Goal: Task Accomplishment & Management: Complete application form

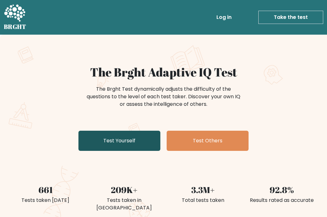
click at [130, 139] on link "Test Yourself" at bounding box center [119, 141] width 82 height 20
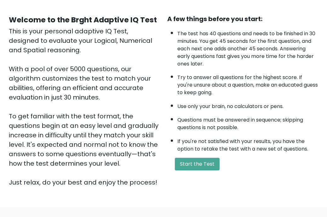
scroll to position [54, 0]
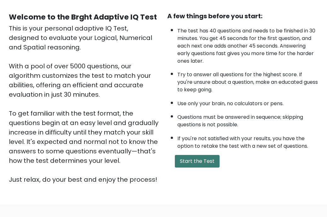
click at [199, 167] on button "Start the Test" at bounding box center [197, 161] width 45 height 13
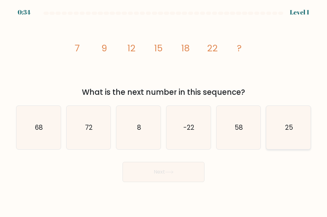
click at [286, 139] on icon "25" at bounding box center [288, 127] width 43 height 43
click at [164, 112] on input "f. 25" at bounding box center [163, 110] width 0 height 3
radio input "true"
click at [177, 173] on button "Next" at bounding box center [163, 172] width 82 height 20
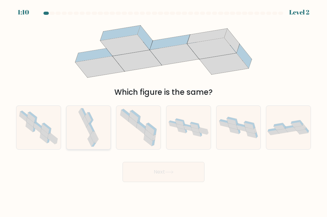
click at [93, 130] on icon at bounding box center [92, 128] width 6 height 8
click at [163, 112] on input "b." at bounding box center [163, 110] width 0 height 3
radio input "true"
click at [179, 171] on button "Next" at bounding box center [163, 172] width 82 height 20
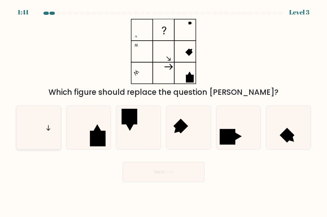
click at [42, 125] on icon at bounding box center [38, 127] width 43 height 43
click at [163, 112] on input "a." at bounding box center [163, 110] width 0 height 3
radio input "true"
click at [185, 169] on button "Next" at bounding box center [163, 172] width 82 height 20
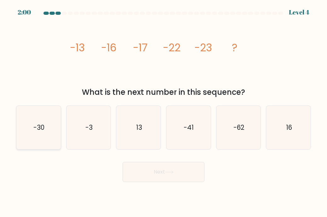
click at [32, 143] on icon "-30" at bounding box center [38, 127] width 43 height 43
click at [163, 112] on input "a. -30" at bounding box center [163, 110] width 0 height 3
radio input "true"
click at [184, 173] on button "Next" at bounding box center [163, 172] width 82 height 20
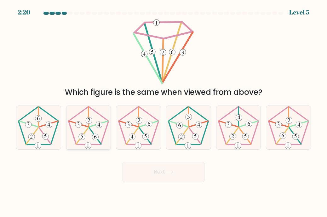
click at [88, 117] on 524 at bounding box center [89, 120] width 6 height 6
click at [163, 112] on input "b." at bounding box center [163, 110] width 0 height 3
radio input "true"
click at [297, 124] on 287 at bounding box center [299, 125] width 6 height 6
click at [164, 112] on input "f." at bounding box center [163, 110] width 0 height 3
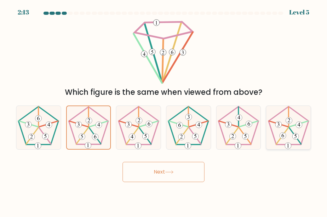
radio input "true"
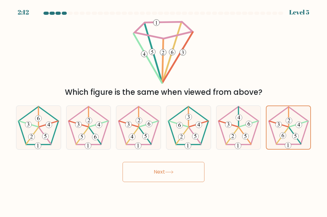
click at [184, 173] on button "Next" at bounding box center [163, 172] width 82 height 20
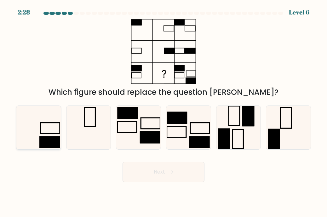
click at [40, 123] on icon at bounding box center [38, 127] width 43 height 43
click at [163, 112] on input "a." at bounding box center [163, 110] width 0 height 3
radio input "true"
click at [181, 172] on button "Next" at bounding box center [163, 172] width 82 height 20
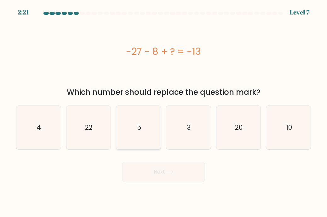
click at [152, 123] on icon "5" at bounding box center [138, 127] width 43 height 43
click at [163, 112] on input "c. 5" at bounding box center [163, 110] width 0 height 3
radio input "true"
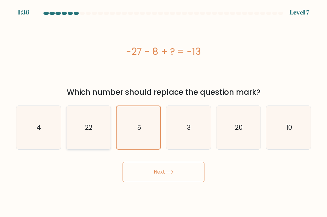
drag, startPoint x: 81, startPoint y: 131, endPoint x: 131, endPoint y: 184, distance: 72.6
click at [82, 131] on icon "22" at bounding box center [88, 127] width 43 height 43
click at [108, 122] on icon "22" at bounding box center [88, 127] width 43 height 43
click at [163, 112] on input "b. 22" at bounding box center [163, 110] width 0 height 3
radio input "true"
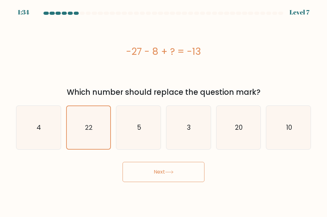
click at [179, 167] on button "Next" at bounding box center [163, 172] width 82 height 20
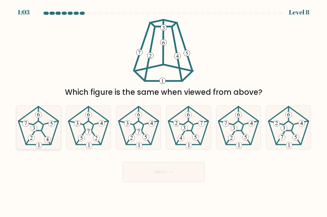
click at [40, 129] on icon at bounding box center [38, 127] width 43 height 43
click at [163, 112] on input "a." at bounding box center [163, 110] width 0 height 3
radio input "true"
click at [184, 176] on button "Next" at bounding box center [163, 172] width 82 height 20
click at [163, 172] on button "Next" at bounding box center [163, 172] width 82 height 20
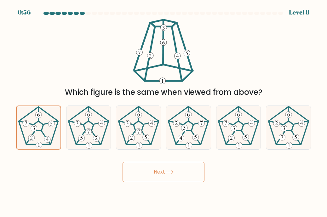
click at [176, 168] on button "Next" at bounding box center [163, 172] width 82 height 20
click at [91, 124] on icon at bounding box center [88, 127] width 43 height 43
click at [163, 112] on input "b." at bounding box center [163, 110] width 0 height 3
radio input "true"
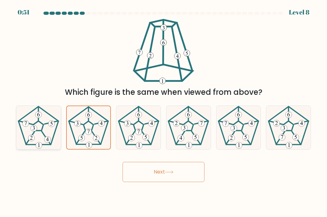
click at [43, 127] on 231 at bounding box center [38, 125] width 10 height 9
click at [163, 112] on input "a." at bounding box center [163, 110] width 0 height 3
radio input "true"
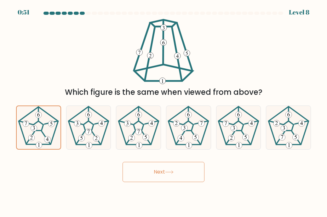
click at [152, 166] on button "Next" at bounding box center [163, 172] width 82 height 20
click at [152, 174] on button "Next" at bounding box center [163, 172] width 82 height 20
click at [154, 174] on button "Next" at bounding box center [163, 172] width 82 height 20
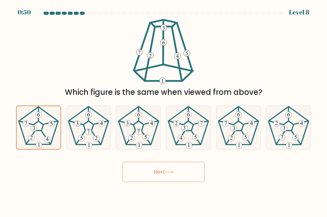
click at [157, 174] on button "Next" at bounding box center [163, 172] width 82 height 20
click at [177, 171] on button "Next" at bounding box center [163, 172] width 82 height 20
click at [150, 172] on button "Next" at bounding box center [163, 172] width 82 height 20
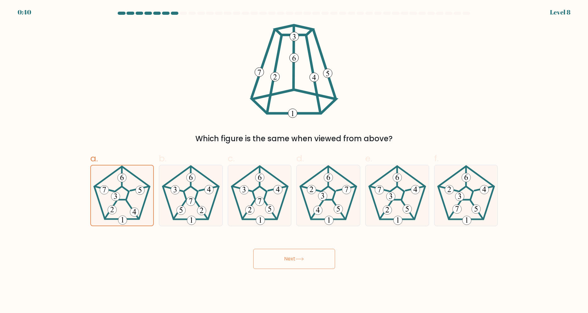
click at [301, 217] on icon at bounding box center [300, 259] width 8 height 3
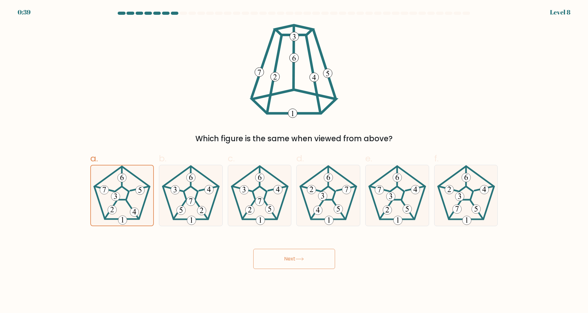
click at [301, 217] on icon at bounding box center [300, 259] width 8 height 3
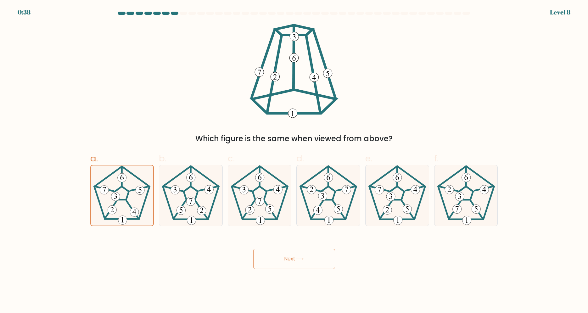
click at [301, 217] on icon at bounding box center [300, 259] width 8 height 3
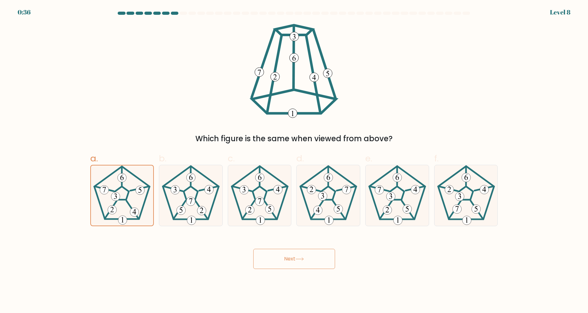
click at [301, 217] on icon at bounding box center [300, 259] width 8 height 3
click at [293, 217] on button "Next" at bounding box center [294, 259] width 82 height 20
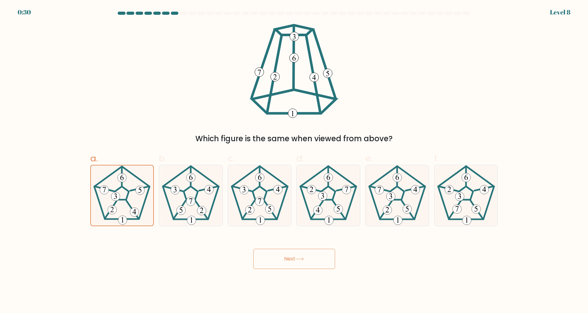
click at [321, 217] on button "Next" at bounding box center [294, 259] width 82 height 20
click at [267, 217] on button "Next" at bounding box center [294, 259] width 82 height 20
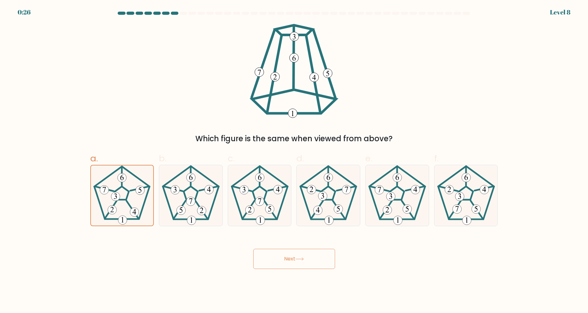
click at [267, 217] on button "Next" at bounding box center [294, 259] width 82 height 20
click at [120, 187] on 231 at bounding box center [122, 193] width 14 height 14
click at [294, 161] on input "a." at bounding box center [294, 159] width 0 height 4
radio input "true"
click at [288, 262] on button "Next" at bounding box center [294, 259] width 82 height 20
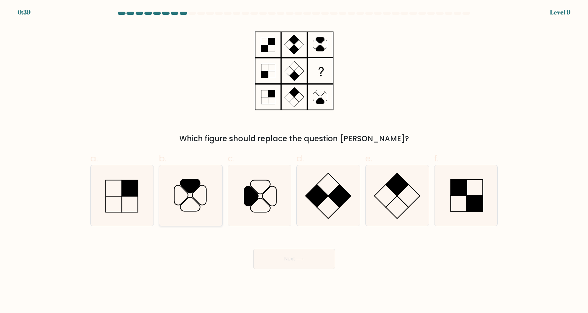
click at [203, 190] on icon at bounding box center [191, 195] width 61 height 61
click at [294, 161] on input "b." at bounding box center [294, 159] width 0 height 4
radio input "true"
click at [319, 258] on button "Next" at bounding box center [294, 259] width 82 height 20
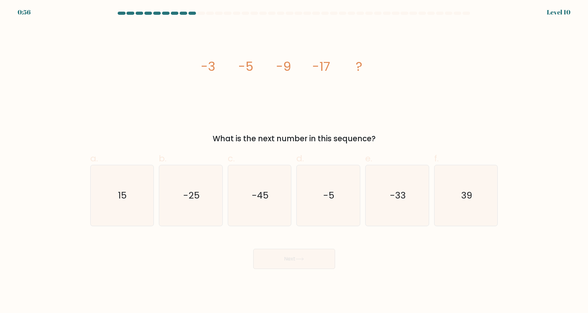
click at [450, 128] on div "image/svg+xml -3 -5 -9 -17 ? What is the next number in this sequence?" at bounding box center [295, 84] width 416 height 121
click at [411, 184] on icon "-33" at bounding box center [397, 195] width 61 height 61
click at [295, 161] on input "e. -33" at bounding box center [294, 159] width 0 height 4
radio input "true"
click at [311, 258] on button "Next" at bounding box center [294, 259] width 82 height 20
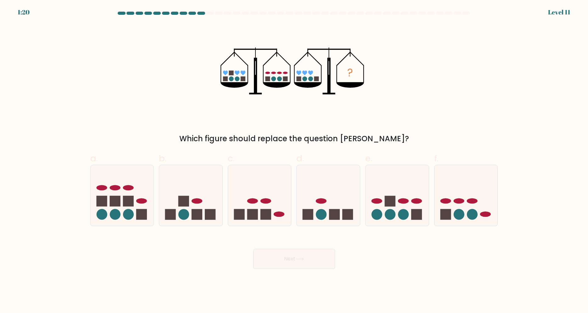
click at [139, 125] on div "? Which figure should replace the question mark?" at bounding box center [295, 84] width 416 height 121
click at [466, 200] on icon at bounding box center [466, 195] width 63 height 52
click at [295, 161] on input "f." at bounding box center [294, 159] width 0 height 4
radio input "true"
click at [316, 262] on button "Next" at bounding box center [294, 259] width 82 height 20
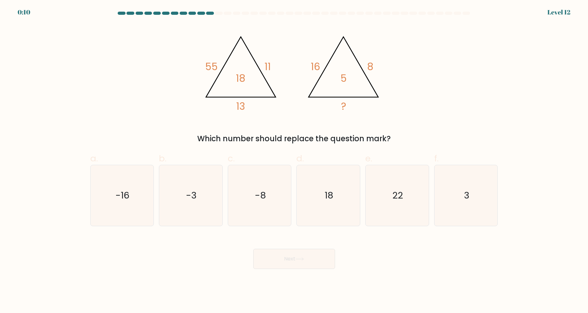
click at [494, 88] on div "@import url('https://fonts.googleapis.com/css?family=Abril+Fatface:400,100,100i…" at bounding box center [295, 84] width 416 height 121
click at [120, 192] on text "-16" at bounding box center [123, 195] width 14 height 13
click at [294, 161] on input "a. -16" at bounding box center [294, 159] width 0 height 4
radio input "true"
click at [312, 260] on button "Next" at bounding box center [294, 259] width 82 height 20
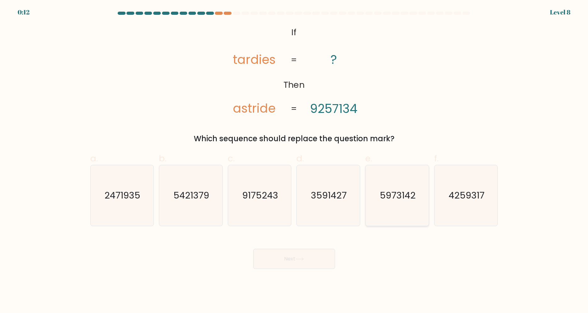
click at [385, 203] on icon "5973142" at bounding box center [397, 195] width 61 height 61
click at [295, 161] on input "e. 5973142" at bounding box center [294, 159] width 0 height 4
radio input "true"
drag, startPoint x: 288, startPoint y: 260, endPoint x: 323, endPoint y: 245, distance: 38.4
click at [288, 261] on button "Next" at bounding box center [294, 259] width 82 height 20
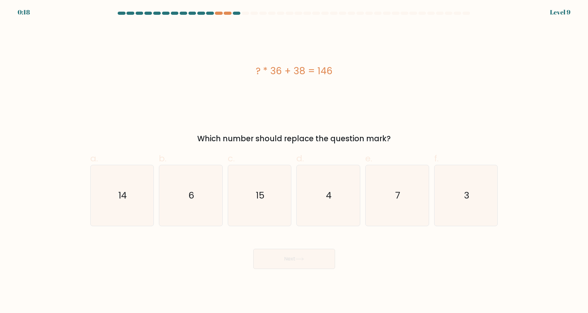
click at [473, 54] on div "? * 36 + 38 = 146" at bounding box center [294, 71] width 408 height 94
click at [193, 190] on text "6" at bounding box center [192, 195] width 6 height 13
click at [294, 161] on input "b. 6" at bounding box center [294, 159] width 0 height 4
radio input "true"
click at [468, 203] on icon "3" at bounding box center [466, 195] width 61 height 61
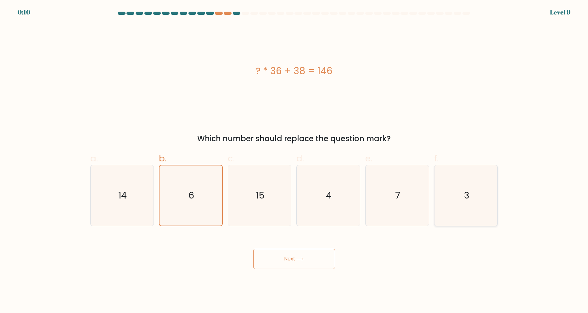
click at [295, 161] on input "f. 3" at bounding box center [294, 159] width 0 height 4
radio input "true"
click at [296, 260] on button "Next" at bounding box center [294, 259] width 82 height 20
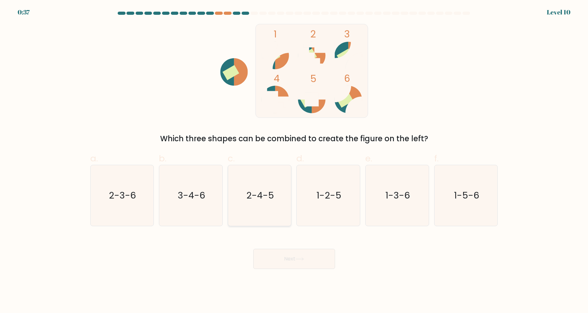
click at [274, 199] on icon "2-4-5" at bounding box center [259, 195] width 61 height 61
click at [294, 161] on input "c. 2-4-5" at bounding box center [294, 159] width 0 height 4
radio input "true"
click at [298, 258] on icon at bounding box center [300, 259] width 8 height 3
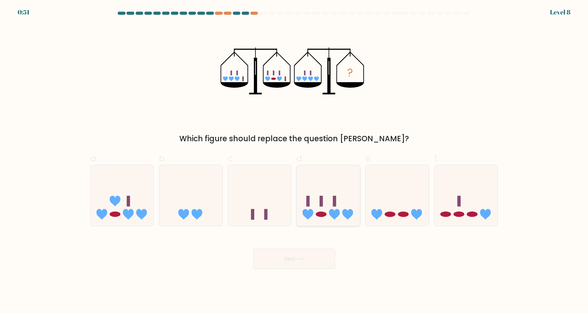
click at [320, 203] on icon at bounding box center [328, 195] width 63 height 52
click at [295, 161] on input "d." at bounding box center [294, 159] width 0 height 4
radio input "true"
click at [315, 263] on button "Next" at bounding box center [294, 259] width 82 height 20
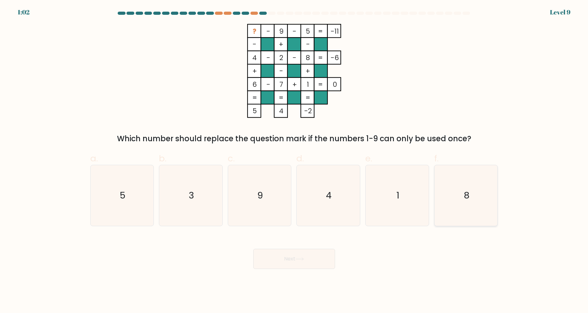
click at [465, 201] on icon "8" at bounding box center [466, 195] width 61 height 61
click at [295, 161] on input "f. 8" at bounding box center [294, 159] width 0 height 4
radio input "true"
click at [311, 262] on button "Next" at bounding box center [294, 259] width 82 height 20
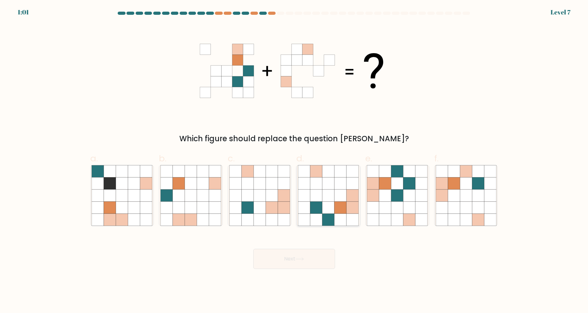
click at [329, 183] on icon at bounding box center [329, 184] width 12 height 12
click at [295, 161] on input "d." at bounding box center [294, 159] width 0 height 4
radio input "true"
click at [297, 256] on button "Next" at bounding box center [294, 259] width 82 height 20
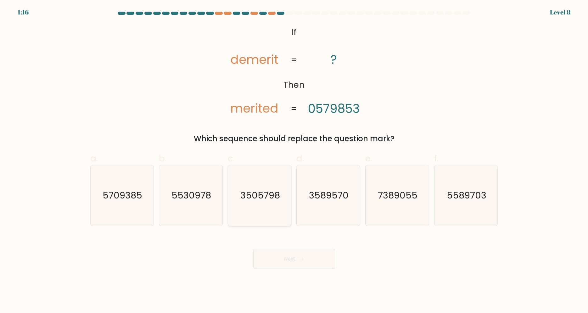
click at [279, 212] on icon "3505798" at bounding box center [259, 195] width 61 height 61
click at [294, 161] on input "c. 3505798" at bounding box center [294, 159] width 0 height 4
radio input "true"
click at [309, 256] on button "Next" at bounding box center [294, 259] width 82 height 20
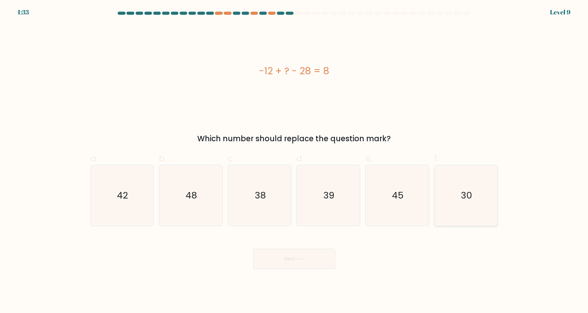
click at [479, 202] on icon "30" at bounding box center [466, 195] width 61 height 61
click at [295, 161] on input "f. 30" at bounding box center [294, 159] width 0 height 4
radio input "true"
click at [438, 49] on div "-12 + ? - 28 = 8" at bounding box center [294, 71] width 408 height 94
click at [368, 98] on div "-12 + ? - 28 = 8" at bounding box center [294, 71] width 408 height 94
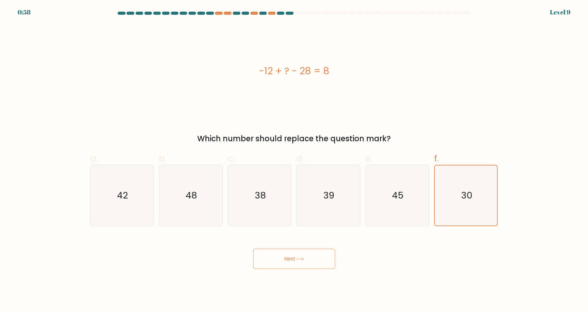
click at [321, 256] on button "Next" at bounding box center [294, 259] width 82 height 20
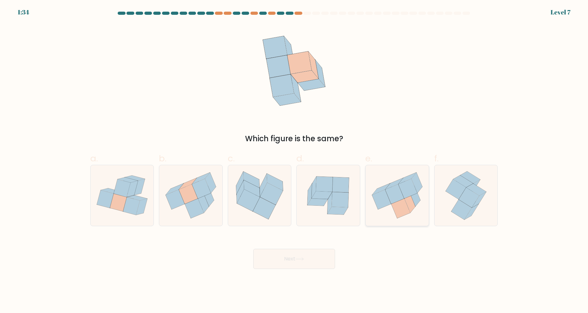
click at [400, 203] on icon at bounding box center [401, 209] width 19 height 20
click at [295, 161] on input "e." at bounding box center [294, 159] width 0 height 4
radio input "true"
click at [307, 260] on button "Next" at bounding box center [294, 259] width 82 height 20
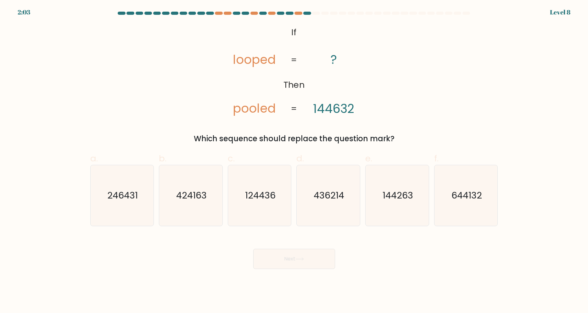
drag, startPoint x: 472, startPoint y: 209, endPoint x: 393, endPoint y: 256, distance: 91.8
click at [473, 209] on icon "644132" at bounding box center [466, 195] width 61 height 61
click at [306, 254] on button "Next" at bounding box center [294, 259] width 82 height 20
click at [475, 184] on icon "644132" at bounding box center [466, 195] width 61 height 61
click at [295, 161] on input "f. 644132" at bounding box center [294, 159] width 0 height 4
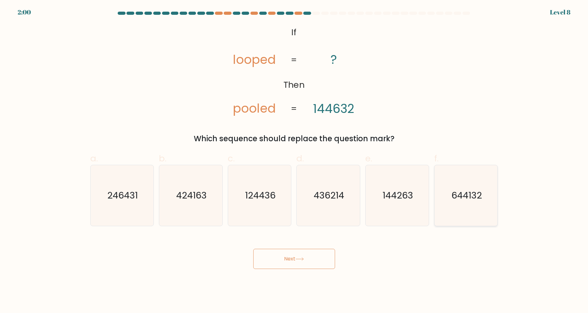
radio input "true"
click at [316, 267] on button "Next" at bounding box center [294, 259] width 82 height 20
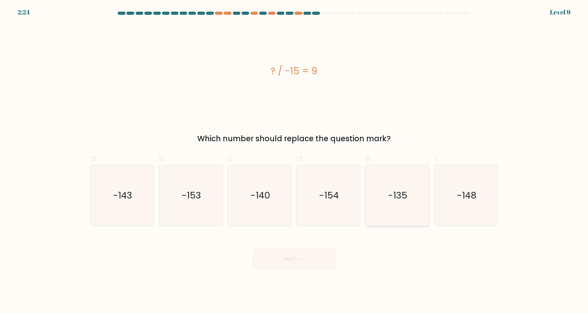
click at [384, 190] on icon "-135" at bounding box center [397, 195] width 61 height 61
click at [295, 161] on input "e. -135" at bounding box center [294, 159] width 0 height 4
radio input "true"
click at [293, 265] on button "Next" at bounding box center [294, 259] width 82 height 20
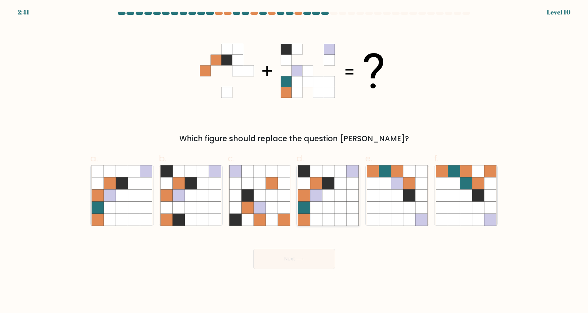
drag, startPoint x: 338, startPoint y: 186, endPoint x: 317, endPoint y: 219, distance: 38.9
click at [338, 186] on icon at bounding box center [341, 184] width 12 height 12
click at [295, 161] on input "d." at bounding box center [294, 159] width 0 height 4
radio input "true"
click at [292, 257] on button "Next" at bounding box center [294, 259] width 82 height 20
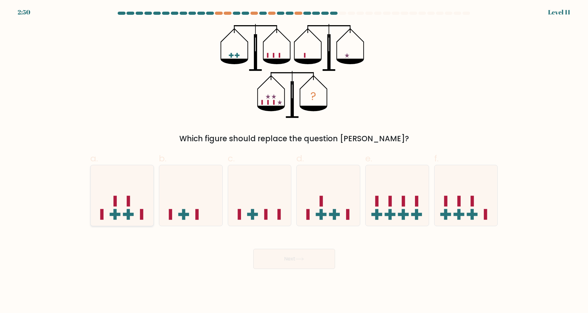
click at [119, 205] on icon at bounding box center [122, 195] width 63 height 52
click at [294, 161] on input "a." at bounding box center [294, 159] width 0 height 4
radio input "true"
click at [321, 204] on rect at bounding box center [321, 201] width 3 height 11
click at [295, 161] on input "d." at bounding box center [294, 159] width 0 height 4
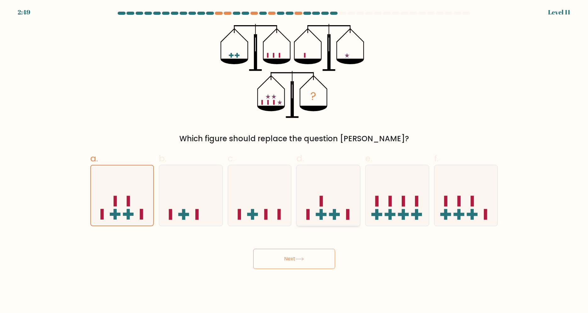
radio input "true"
drag, startPoint x: 297, startPoint y: 259, endPoint x: 336, endPoint y: 217, distance: 56.6
click at [297, 259] on button "Next" at bounding box center [294, 259] width 82 height 20
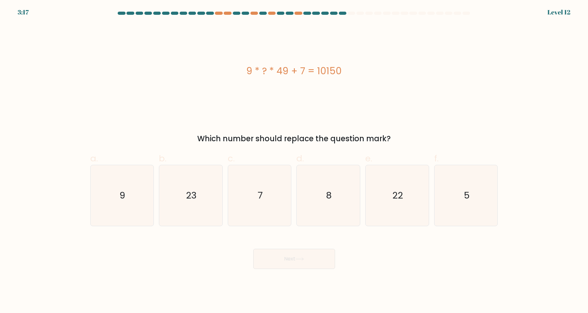
click at [528, 68] on form "a. 9" at bounding box center [294, 141] width 588 height 258
click at [198, 185] on icon "23" at bounding box center [191, 195] width 61 height 61
click at [294, 161] on input "b. 23" at bounding box center [294, 159] width 0 height 4
radio input "true"
click at [286, 256] on button "Next" at bounding box center [294, 259] width 82 height 20
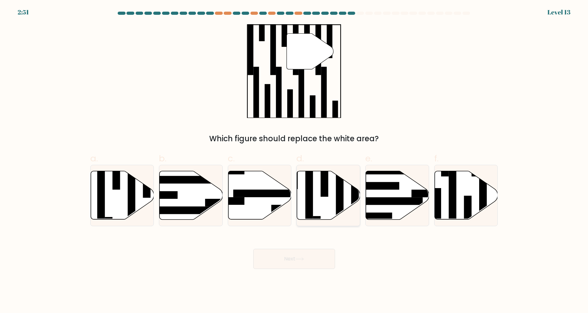
click at [334, 202] on icon at bounding box center [328, 195] width 63 height 48
click at [295, 161] on input "d." at bounding box center [294, 159] width 0 height 4
radio input "true"
click at [305, 269] on button "Next" at bounding box center [294, 259] width 82 height 20
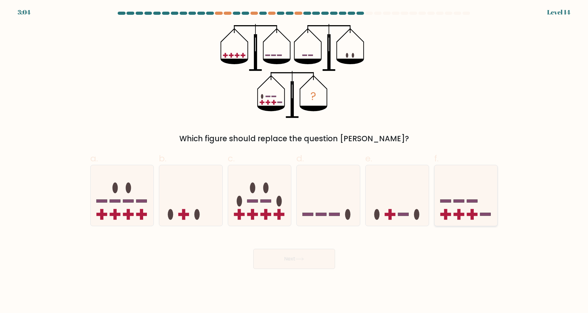
click at [452, 192] on icon at bounding box center [466, 195] width 63 height 52
click at [295, 161] on input "f." at bounding box center [294, 159] width 0 height 4
radio input "true"
click at [320, 269] on body "3:03 Level 14" at bounding box center [294, 156] width 588 height 313
click at [316, 261] on button "Next" at bounding box center [294, 259] width 82 height 20
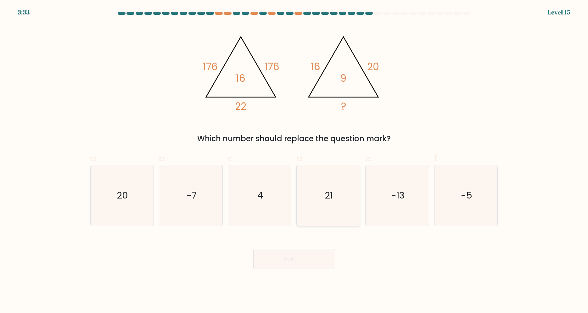
drag, startPoint x: 330, startPoint y: 175, endPoint x: 329, endPoint y: 179, distance: 4.2
click at [329, 179] on icon "21" at bounding box center [328, 195] width 61 height 61
click at [286, 266] on button "Next" at bounding box center [294, 259] width 82 height 20
click at [353, 189] on icon "21" at bounding box center [328, 195] width 61 height 61
click at [295, 161] on input "d. 21" at bounding box center [294, 159] width 0 height 4
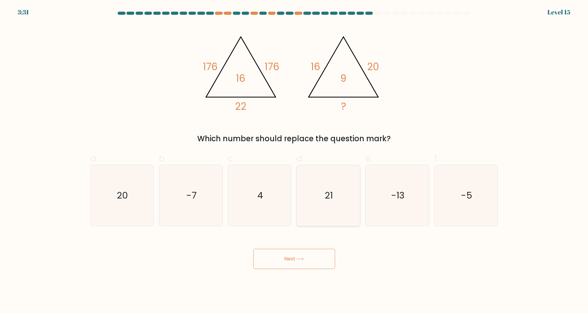
radio input "true"
click at [301, 258] on icon at bounding box center [300, 259] width 8 height 3
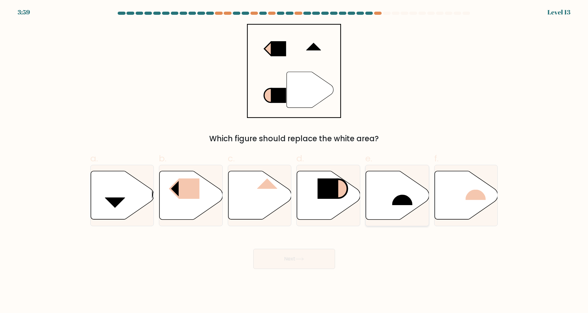
drag, startPoint x: 404, startPoint y: 195, endPoint x: 384, endPoint y: 215, distance: 27.6
click at [405, 195] on icon at bounding box center [397, 195] width 63 height 49
click at [298, 258] on icon at bounding box center [300, 259] width 8 height 3
click at [414, 203] on icon at bounding box center [397, 195] width 63 height 48
click at [295, 161] on input "e." at bounding box center [294, 159] width 0 height 4
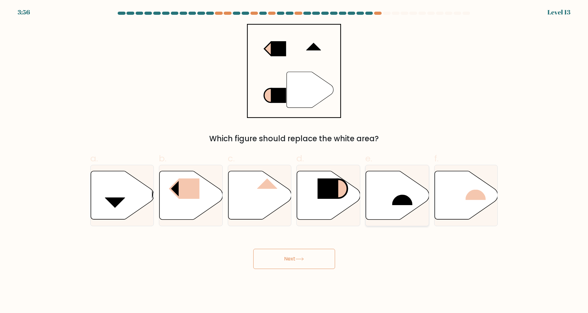
radio input "true"
click at [309, 265] on button "Next" at bounding box center [294, 259] width 82 height 20
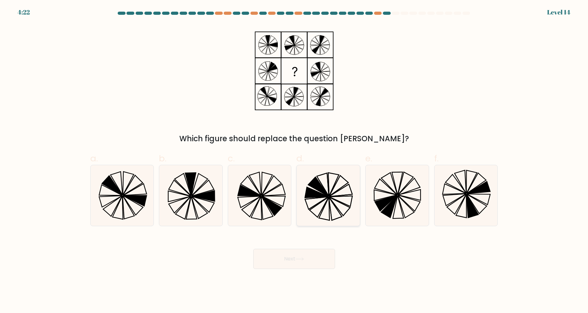
click at [324, 183] on icon at bounding box center [328, 195] width 61 height 61
click at [295, 161] on input "d." at bounding box center [294, 159] width 0 height 4
radio input "true"
click at [304, 258] on icon at bounding box center [300, 259] width 8 height 3
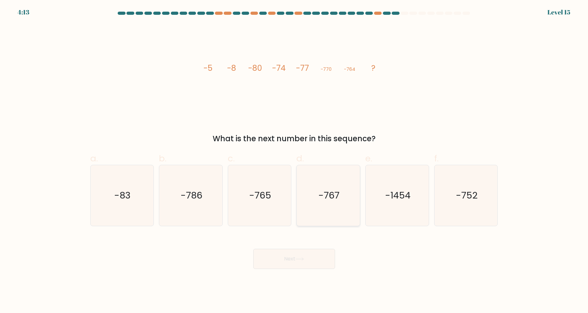
click at [323, 189] on text "-767" at bounding box center [329, 195] width 21 height 13
click at [295, 161] on input "d. -767" at bounding box center [294, 159] width 0 height 4
radio input "true"
click at [299, 265] on button "Next" at bounding box center [294, 259] width 82 height 20
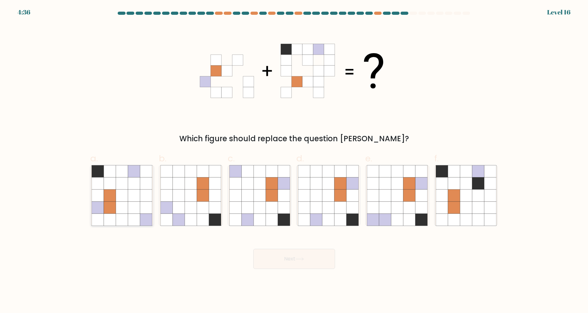
click at [125, 215] on icon at bounding box center [122, 220] width 12 height 12
click at [294, 161] on input "a." at bounding box center [294, 159] width 0 height 4
radio input "true"
click at [337, 259] on div "Next" at bounding box center [295, 251] width 416 height 35
click at [307, 265] on button "Next" at bounding box center [294, 259] width 82 height 20
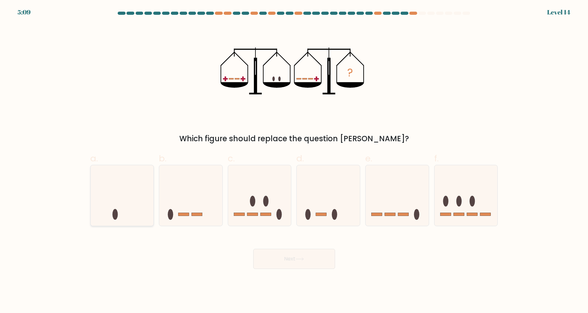
click at [123, 207] on icon at bounding box center [122, 195] width 63 height 52
click at [294, 161] on input "a." at bounding box center [294, 159] width 0 height 4
radio input "true"
click at [297, 264] on button "Next" at bounding box center [294, 259] width 82 height 20
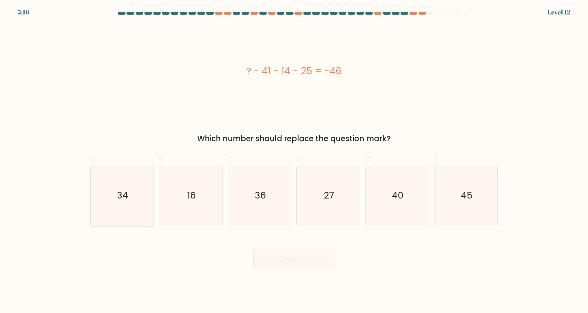
click at [113, 197] on icon "34" at bounding box center [122, 195] width 61 height 61
click at [294, 161] on input "a. 34" at bounding box center [294, 159] width 0 height 4
radio input "true"
click at [125, 197] on text "34" at bounding box center [122, 195] width 11 height 13
click at [294, 161] on input "a. 34" at bounding box center [294, 159] width 0 height 4
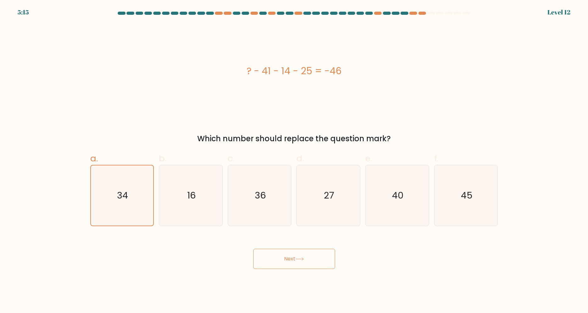
click at [307, 259] on button "Next" at bounding box center [294, 259] width 82 height 20
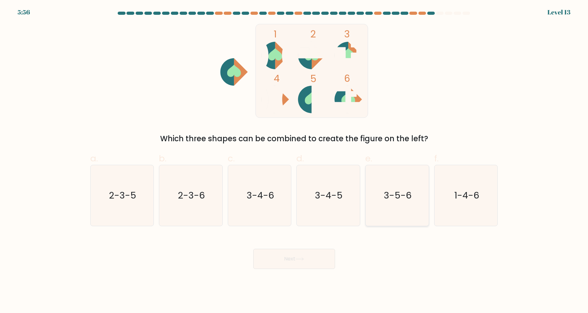
click at [414, 186] on icon "3-5-6" at bounding box center [397, 195] width 61 height 61
click at [297, 263] on button "Next" at bounding box center [294, 259] width 82 height 20
click at [415, 209] on icon "3-5-6" at bounding box center [397, 195] width 61 height 61
click at [295, 161] on input "e. 3-5-6" at bounding box center [294, 159] width 0 height 4
radio input "true"
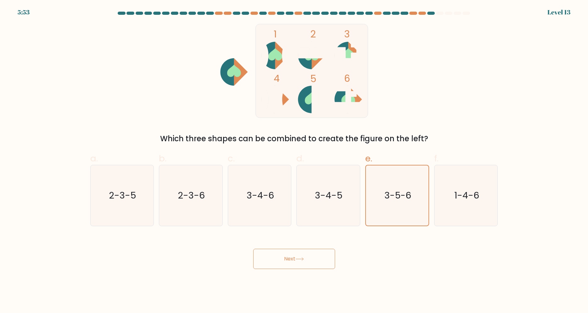
click at [295, 262] on button "Next" at bounding box center [294, 259] width 82 height 20
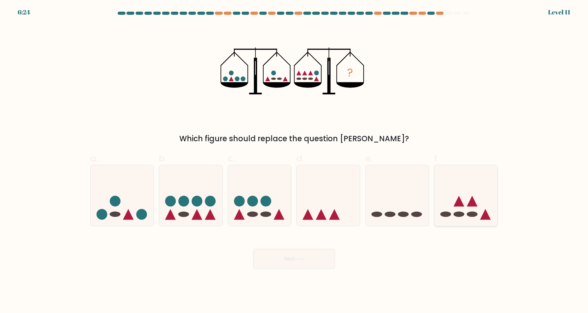
drag, startPoint x: 479, startPoint y: 206, endPoint x: 470, endPoint y: 216, distance: 13.6
click at [479, 206] on icon at bounding box center [466, 195] width 63 height 52
click at [295, 161] on input "f." at bounding box center [294, 159] width 0 height 4
radio input "true"
click at [302, 252] on button "Next" at bounding box center [294, 259] width 82 height 20
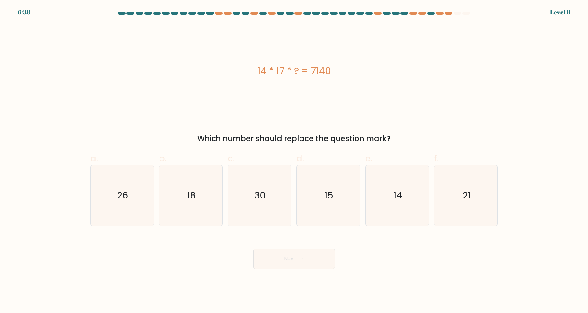
click at [164, 112] on div "14 * 17 * ? = 7140" at bounding box center [294, 71] width 408 height 94
click at [257, 195] on text "30" at bounding box center [260, 195] width 11 height 13
click at [294, 161] on input "c. 30" at bounding box center [294, 159] width 0 height 4
radio input "true"
click at [297, 259] on button "Next" at bounding box center [294, 259] width 82 height 20
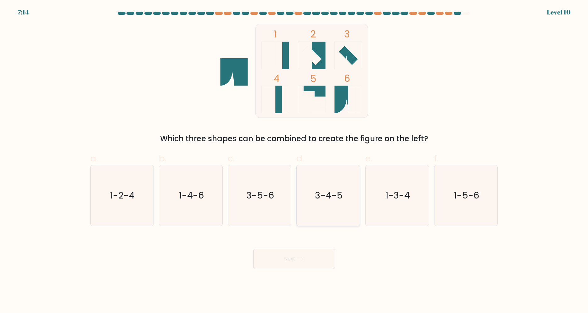
click at [314, 189] on icon "3-4-5" at bounding box center [328, 195] width 61 height 61
click at [295, 161] on input "d. 3-4-5" at bounding box center [294, 159] width 0 height 4
radio input "true"
click at [315, 255] on button "Next" at bounding box center [294, 259] width 82 height 20
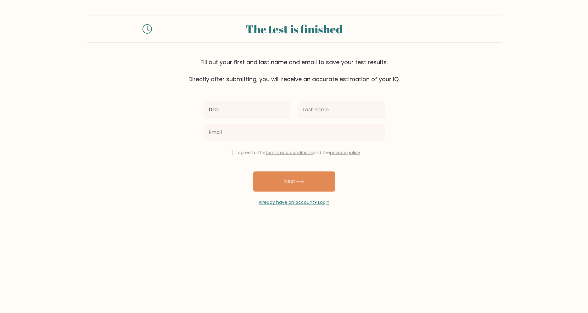
type input "Drei"
click at [309, 113] on input "text" at bounding box center [341, 110] width 87 height 18
type input "[PERSON_NAME]"
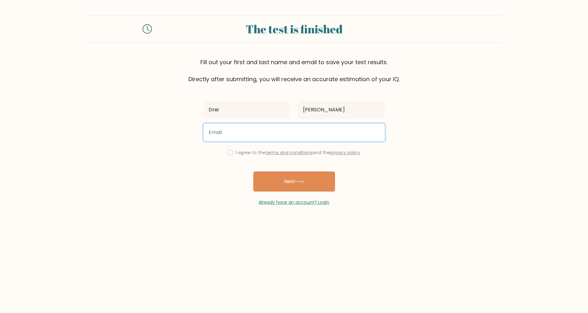
click at [309, 134] on input "email" at bounding box center [294, 133] width 181 height 18
click at [252, 131] on input "email" at bounding box center [294, 133] width 181 height 18
paste input "[EMAIL_ADDRESS][DOMAIN_NAME]"
type input "[EMAIL_ADDRESS][DOMAIN_NAME]"
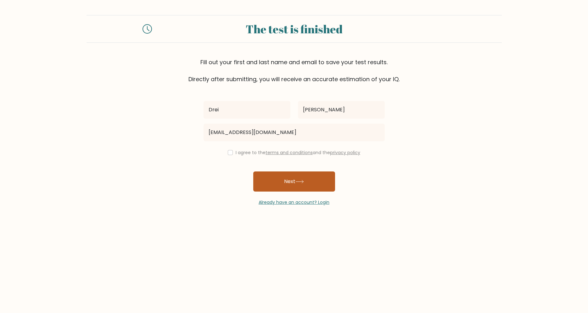
click at [293, 183] on button "Next" at bounding box center [294, 182] width 82 height 20
click at [230, 149] on div "Drei [PERSON_NAME] [EMAIL_ADDRESS][DOMAIN_NAME] I agree to the terms and condit…" at bounding box center [294, 144] width 189 height 122
click at [232, 153] on div "I agree to the terms and conditions and the privacy policy" at bounding box center [294, 153] width 189 height 8
click at [228, 155] on input "checkbox" at bounding box center [230, 152] width 5 height 5
checkbox input "true"
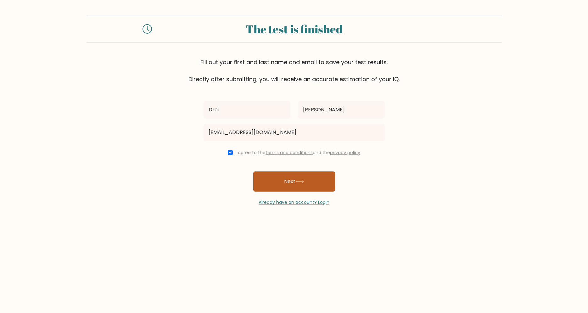
click at [291, 176] on button "Next" at bounding box center [294, 182] width 82 height 20
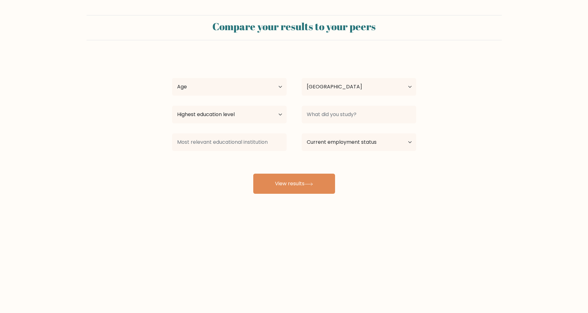
select select "PH"
select select "25_34"
click option "25-34 years old" at bounding box center [0, 0] width 0 height 0
click at [302, 78] on select "Country Afghanistan Albania Algeria American Samoa Andorra Angola Anguilla Anta…" at bounding box center [359, 87] width 115 height 18
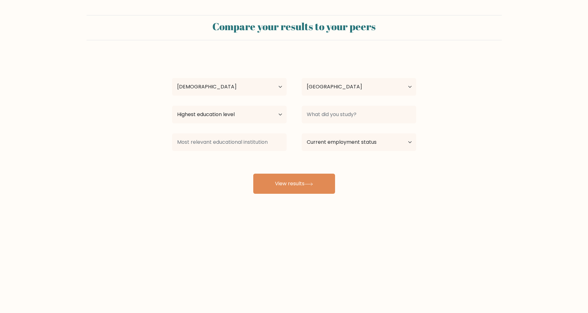
drag, startPoint x: 346, startPoint y: 92, endPoint x: 134, endPoint y: 116, distance: 213.2
click at [124, 116] on form "Compare your results to your peers Drei reyes Age Under 18 years old 18-24 year…" at bounding box center [294, 104] width 588 height 179
click at [172, 106] on select "Highest education level No schooling Primary Lower Secondary Upper Secondary Oc…" at bounding box center [229, 115] width 115 height 18
select select "upper_secondary"
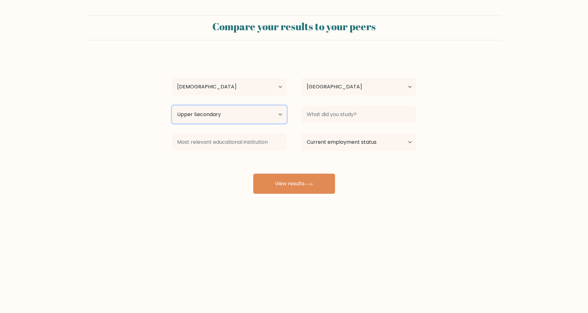
click option "Upper Secondary" at bounding box center [0, 0] width 0 height 0
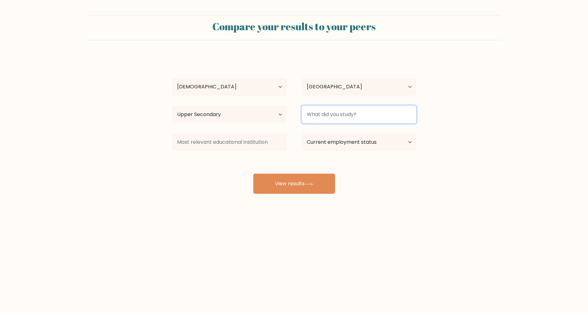
click at [367, 120] on input at bounding box center [359, 115] width 115 height 18
click at [375, 121] on input "STEM" at bounding box center [359, 115] width 115 height 18
type input "STEM"
click at [442, 203] on div "Compare your results to your peers Drei reyes Age Under 18 years old 18-24 year…" at bounding box center [294, 119] width 588 height 239
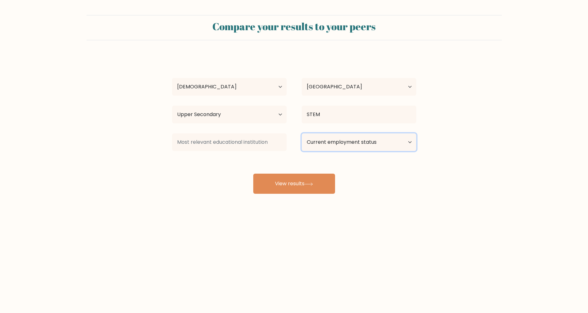
click at [302, 133] on select "Current employment status Employed Student Retired Other / prefer not to answer" at bounding box center [359, 142] width 115 height 18
select select "other"
click option "Other / prefer not to answer" at bounding box center [0, 0] width 0 height 0
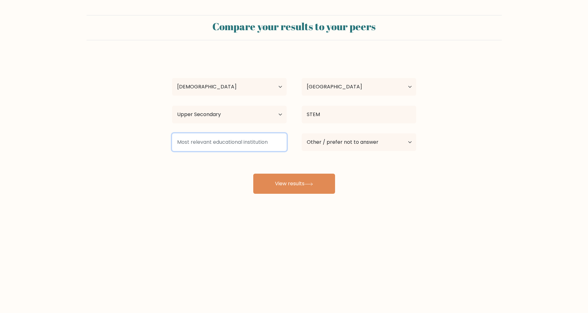
click at [253, 146] on input at bounding box center [229, 142] width 115 height 18
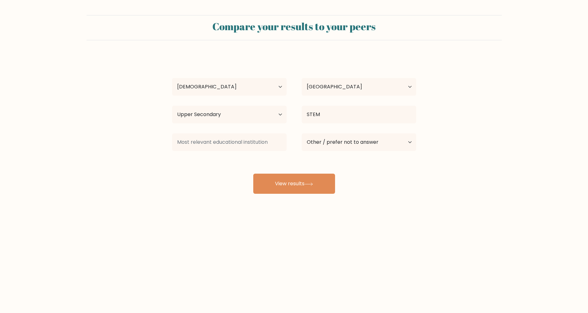
click at [194, 177] on div "Drei reyes Age Under 18 years old 18-24 years old 25-34 years old 35-44 years o…" at bounding box center [294, 124] width 252 height 139
click at [301, 190] on button "View results" at bounding box center [294, 184] width 82 height 20
click at [180, 219] on div "Compare your results to your peers Drei reyes Age Under 18 years old 18-24 year…" at bounding box center [294, 119] width 588 height 239
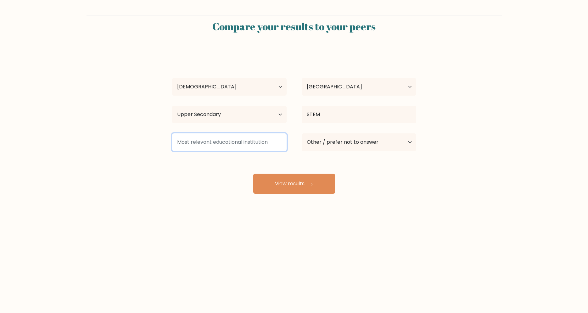
click at [234, 142] on input at bounding box center [229, 142] width 115 height 18
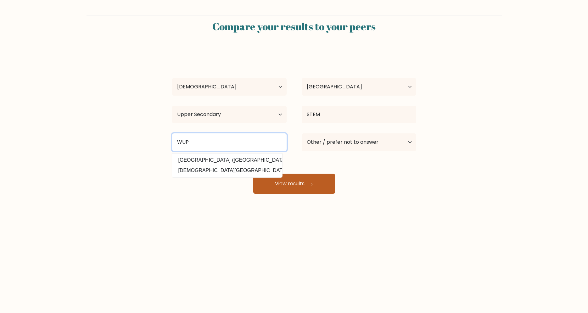
type input "WUP"
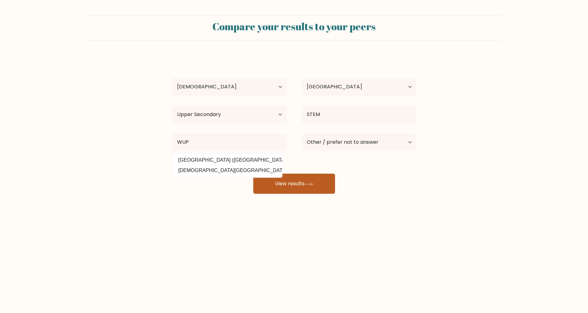
click at [306, 192] on button "View results" at bounding box center [294, 184] width 82 height 20
